Goal: Use online tool/utility: Utilize a website feature to perform a specific function

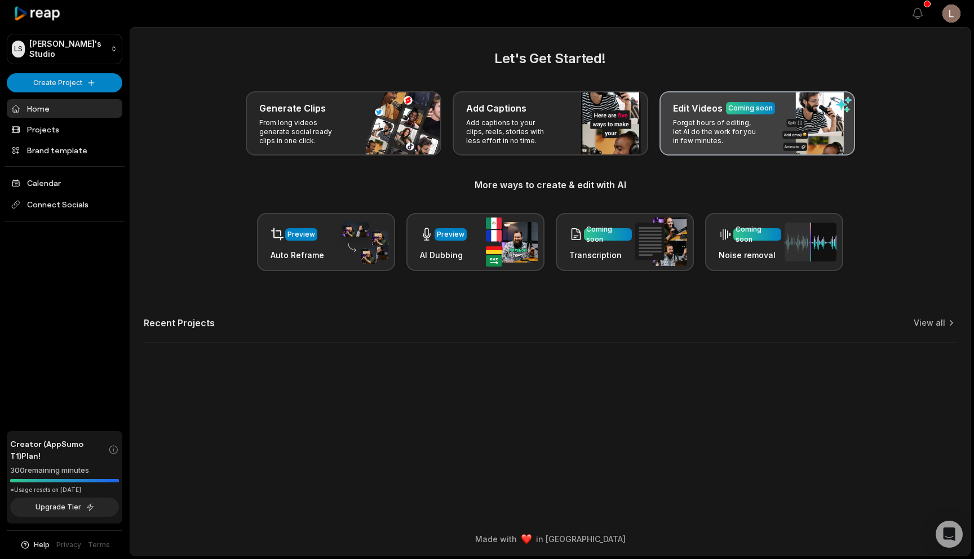
click at [725, 136] on p "Forget hours of editing, let AI do the work for you in few minutes." at bounding box center [716, 131] width 87 height 27
click at [706, 121] on p "Forget hours of editing, let AI do the work for you in few minutes." at bounding box center [716, 131] width 87 height 27
click at [714, 127] on p "Forget hours of editing, let AI do the work for you in few minutes." at bounding box center [716, 131] width 87 height 27
click at [783, 122] on div "Edit Videos Coming soon Forget hours of editing, let AI do the work for you in …" at bounding box center [757, 123] width 196 height 64
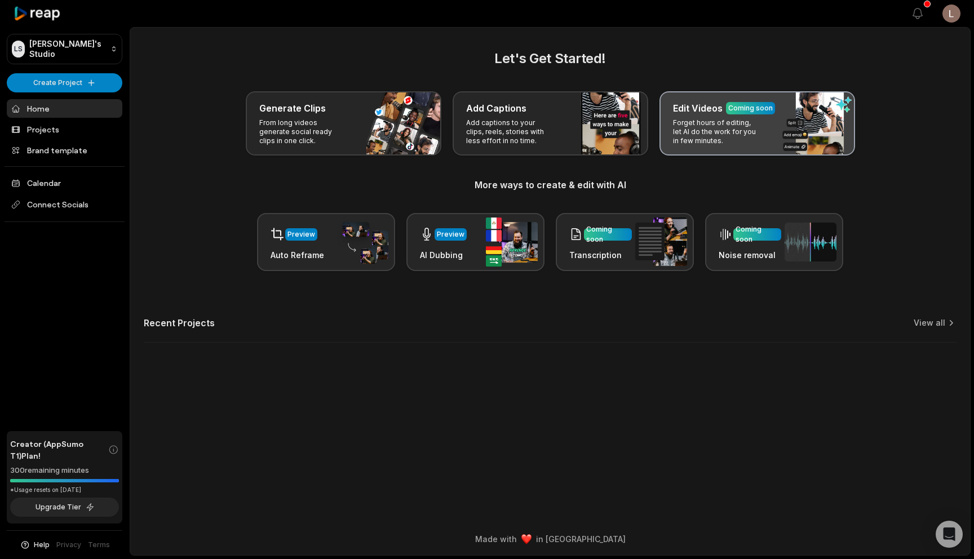
click at [809, 114] on div "Edit Videos Coming soon" at bounding box center [757, 108] width 168 height 14
click at [813, 114] on div "Edit Videos Coming soon" at bounding box center [757, 108] width 168 height 14
click at [813, 133] on div "Edit Videos Coming soon Forget hours of editing, let AI do the work for you in …" at bounding box center [757, 123] width 196 height 64
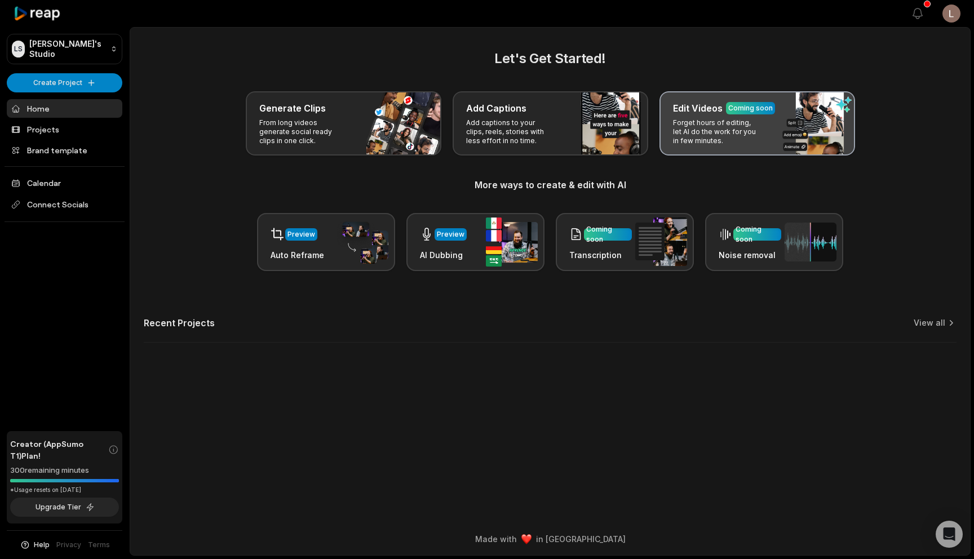
click at [775, 133] on div "Edit Videos Coming soon Forget hours of editing, let AI do the work for you in …" at bounding box center [757, 123] width 196 height 64
click at [769, 133] on div "Edit Videos Coming soon Forget hours of editing, let AI do the work for you in …" at bounding box center [757, 123] width 196 height 64
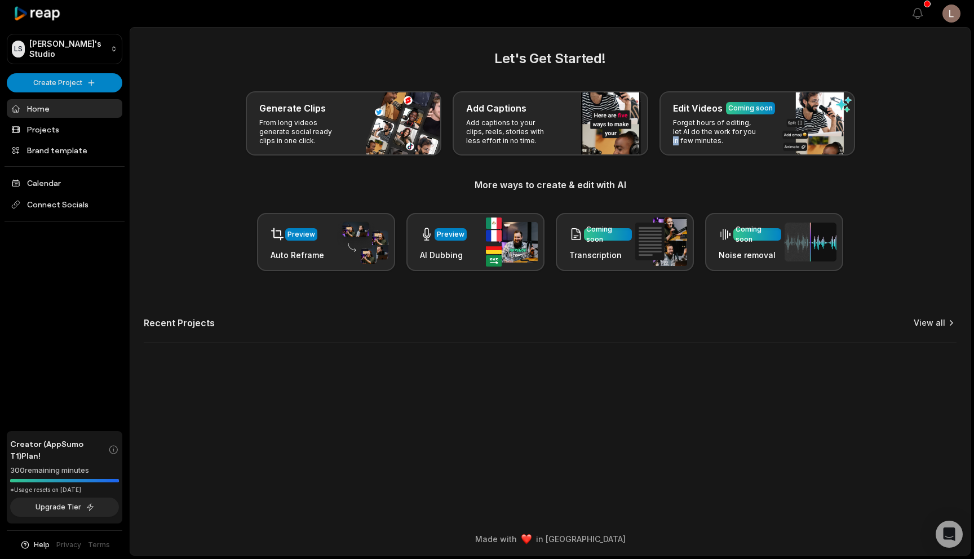
click at [939, 327] on link "View all" at bounding box center [929, 322] width 32 height 11
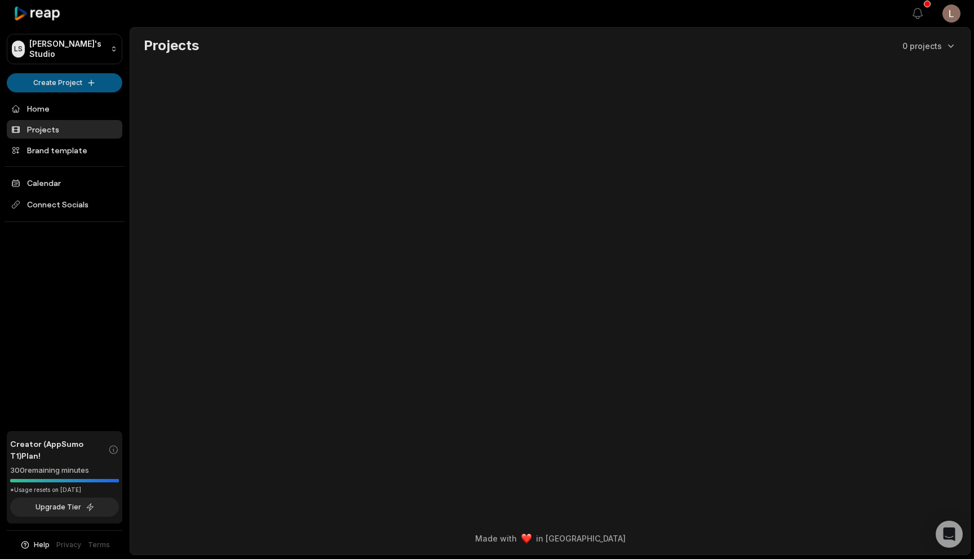
click at [98, 81] on html "**********" at bounding box center [487, 279] width 974 height 559
click at [96, 110] on link "Create Clips" at bounding box center [65, 105] width 110 height 19
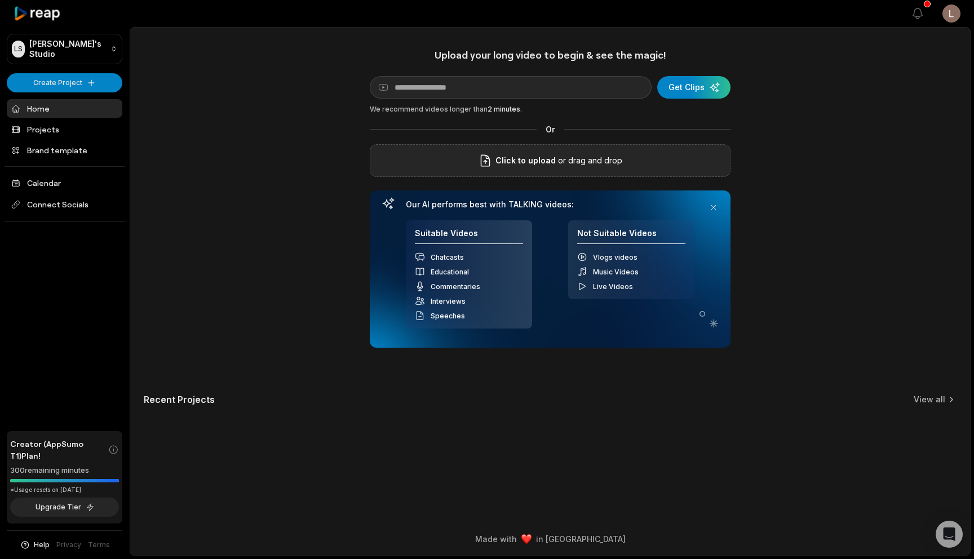
click at [537, 163] on span "Click to upload" at bounding box center [525, 161] width 60 height 14
click at [0, 0] on input "Click to upload" at bounding box center [0, 0] width 0 height 0
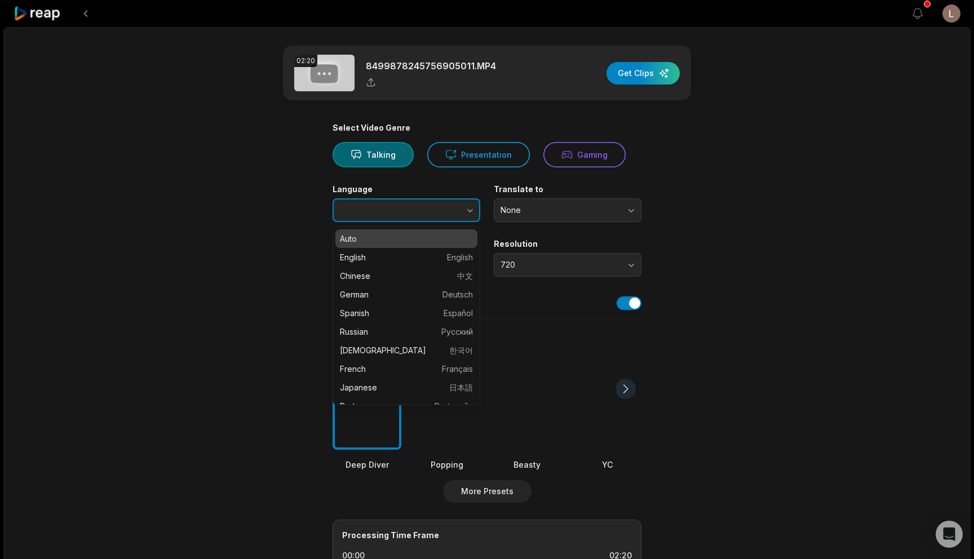
click at [463, 209] on button "button" at bounding box center [448, 210] width 64 height 24
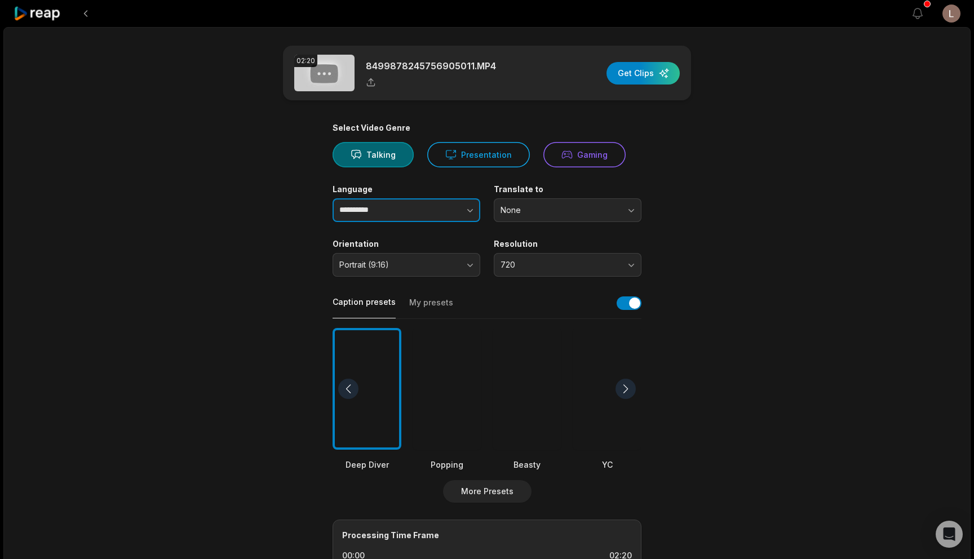
type input "**********"
click at [569, 212] on span "None" at bounding box center [559, 210] width 118 height 10
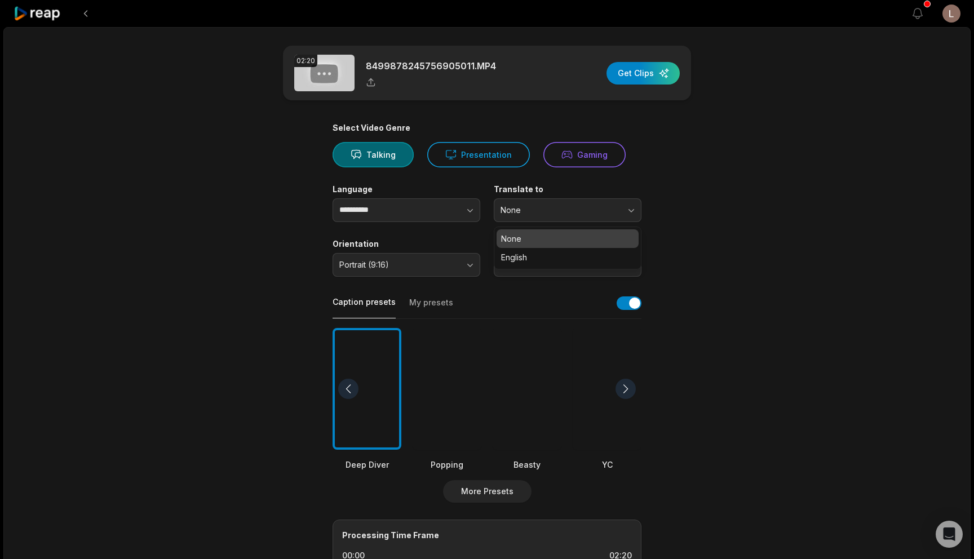
click at [695, 220] on main "**********" at bounding box center [486, 388] width 545 height 685
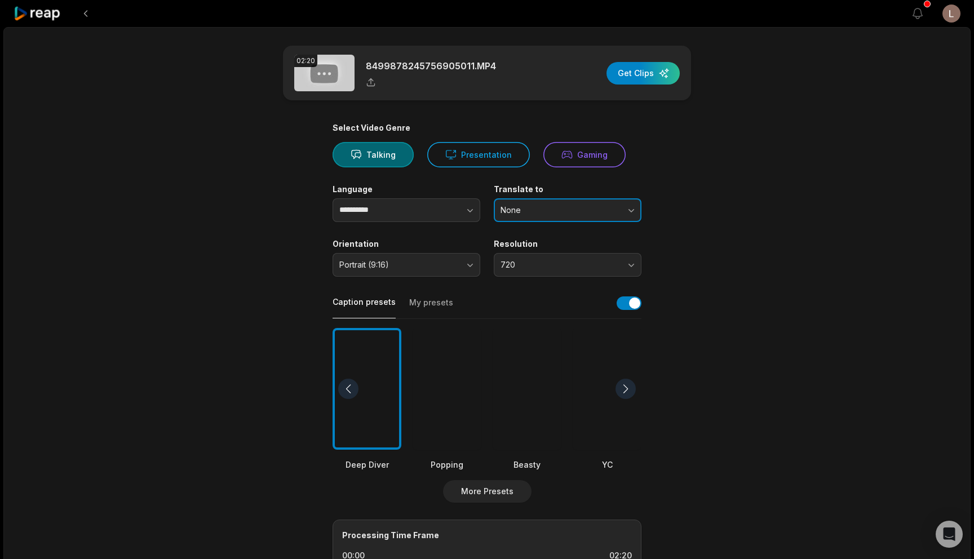
click at [580, 212] on span "None" at bounding box center [559, 210] width 118 height 10
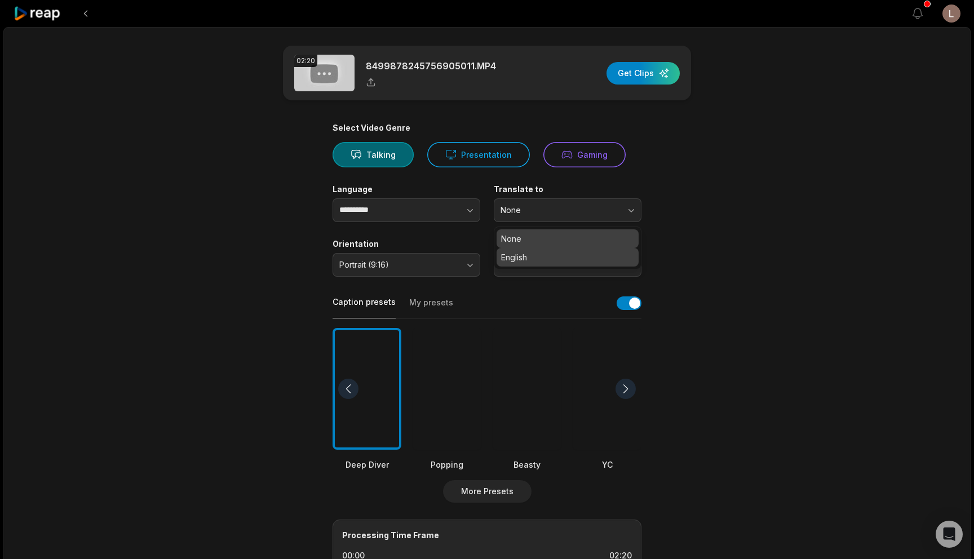
click at [576, 260] on p "English" at bounding box center [567, 257] width 133 height 12
click at [686, 273] on main "**********" at bounding box center [486, 388] width 545 height 685
click at [614, 268] on span "720" at bounding box center [559, 265] width 118 height 10
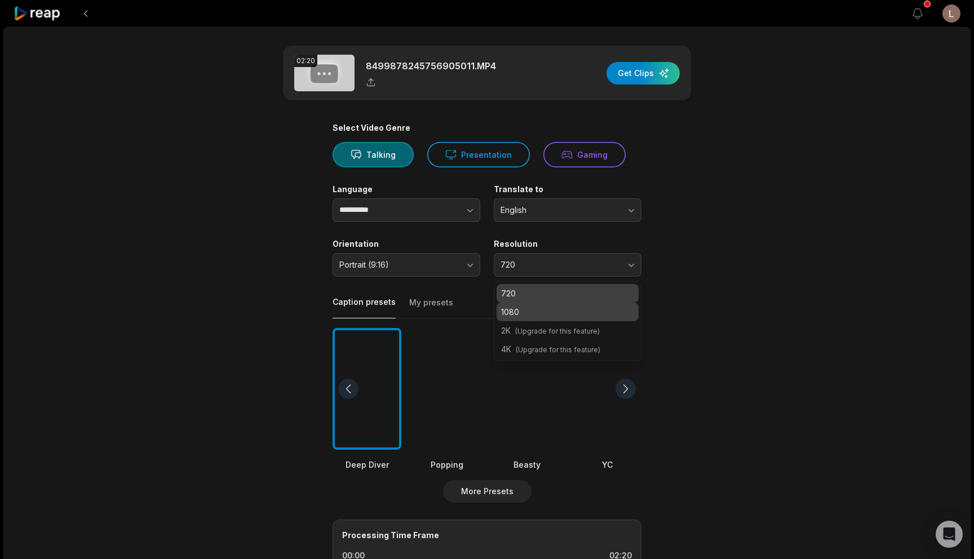
click at [594, 316] on p "1080" at bounding box center [567, 312] width 133 height 12
click at [672, 289] on main "**********" at bounding box center [486, 388] width 545 height 685
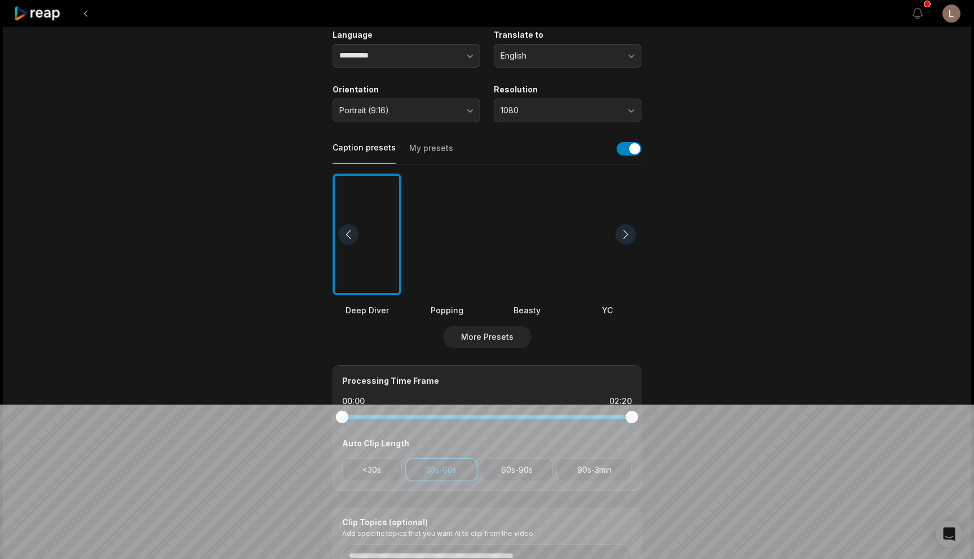
scroll to position [137, 0]
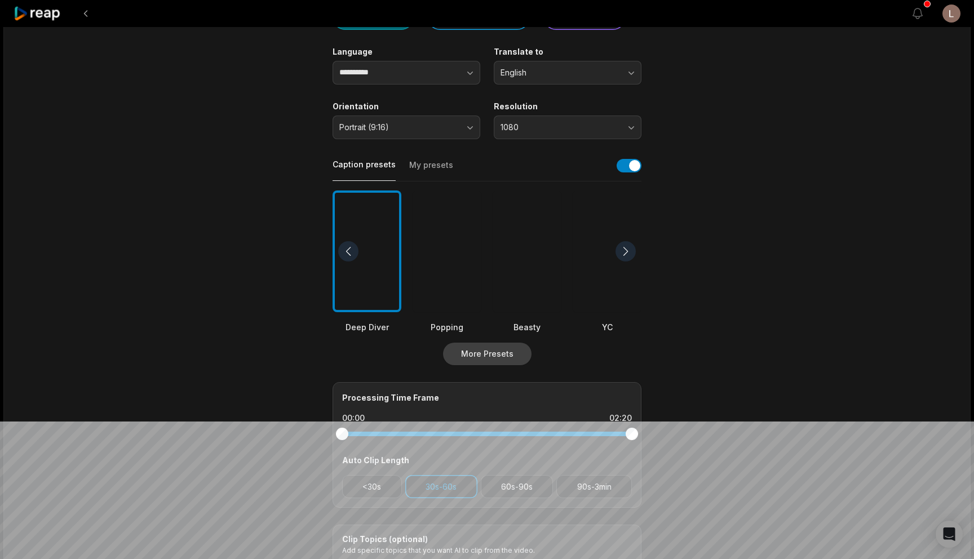
click at [474, 347] on button "More Presets" at bounding box center [487, 354] width 88 height 23
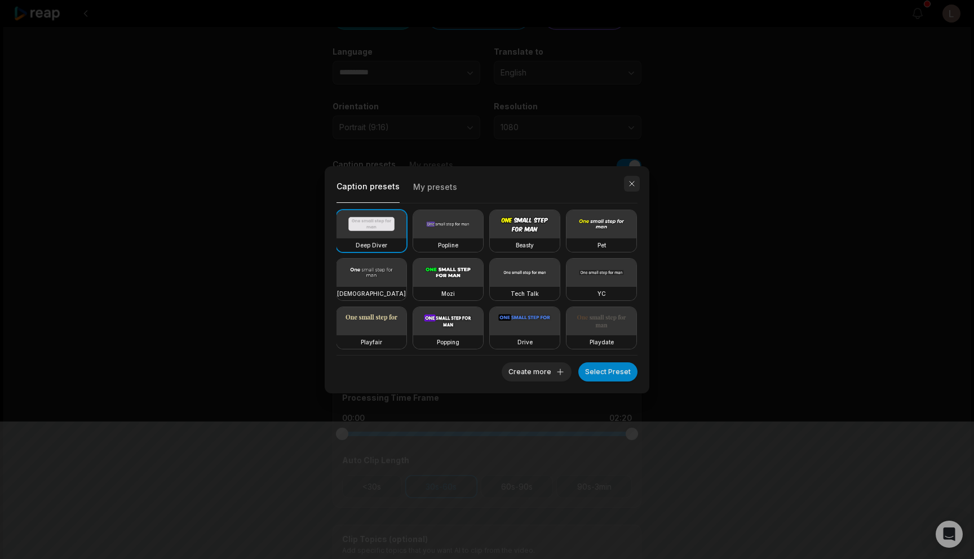
click at [634, 183] on button "button" at bounding box center [632, 184] width 16 height 16
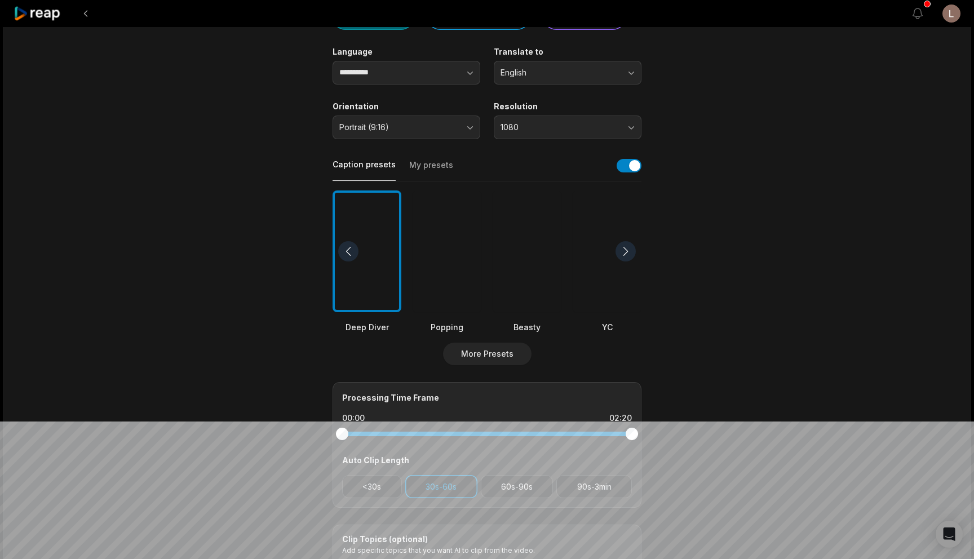
click at [370, 277] on div at bounding box center [366, 251] width 69 height 122
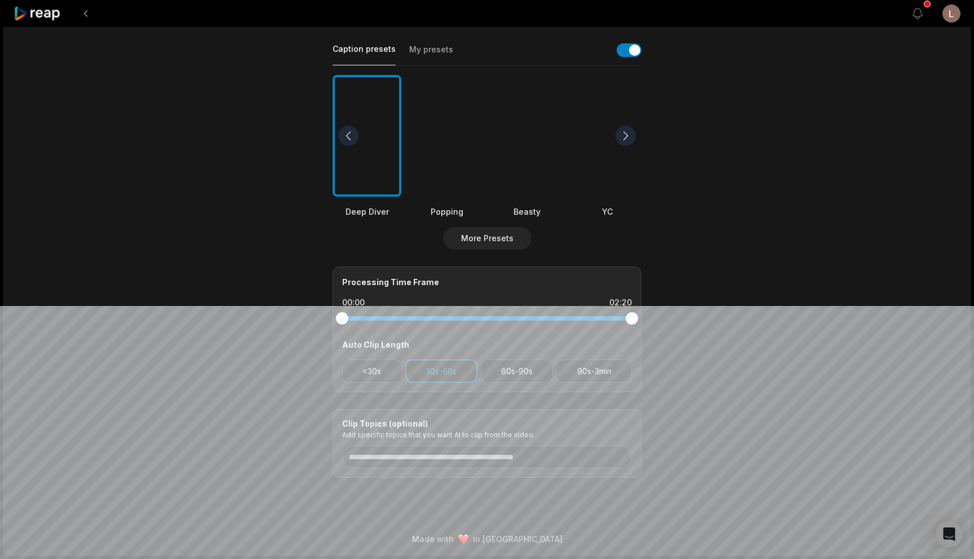
scroll to position [0, 0]
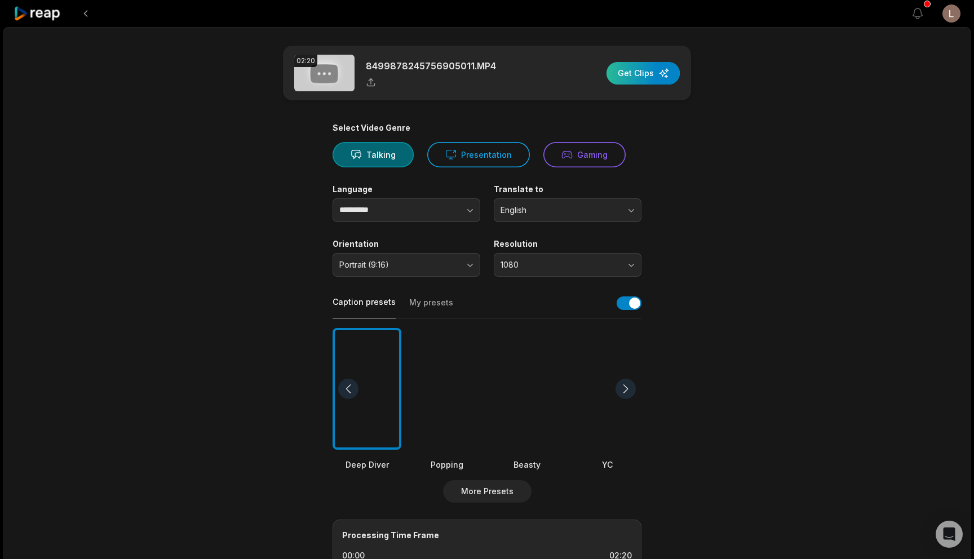
click at [648, 70] on div "button" at bounding box center [642, 73] width 73 height 23
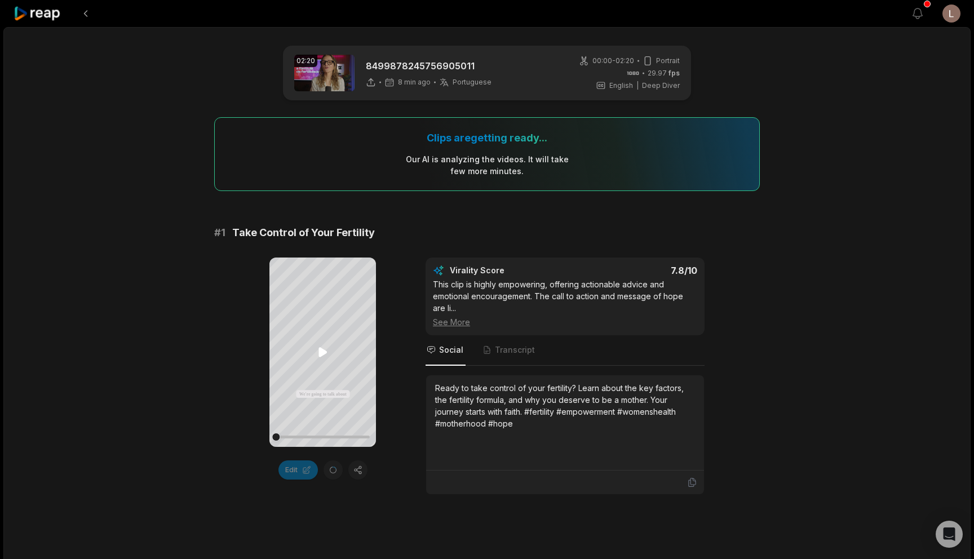
click at [327, 349] on icon at bounding box center [323, 352] width 14 height 14
click at [462, 319] on div "See More" at bounding box center [565, 322] width 264 height 12
